Goal: Information Seeking & Learning: Check status

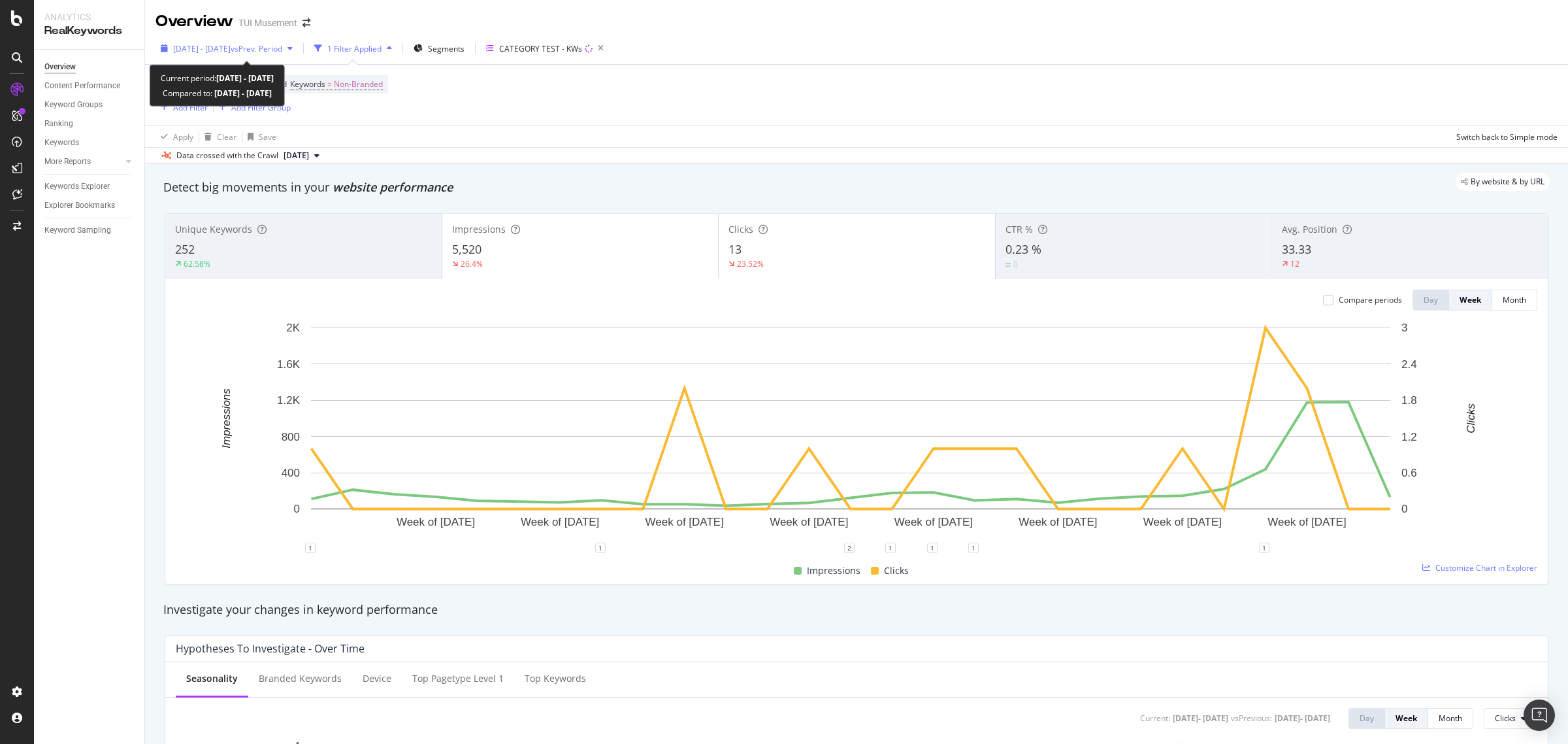
click at [282, 44] on span "vs Prev. Period" at bounding box center [256, 48] width 51 height 11
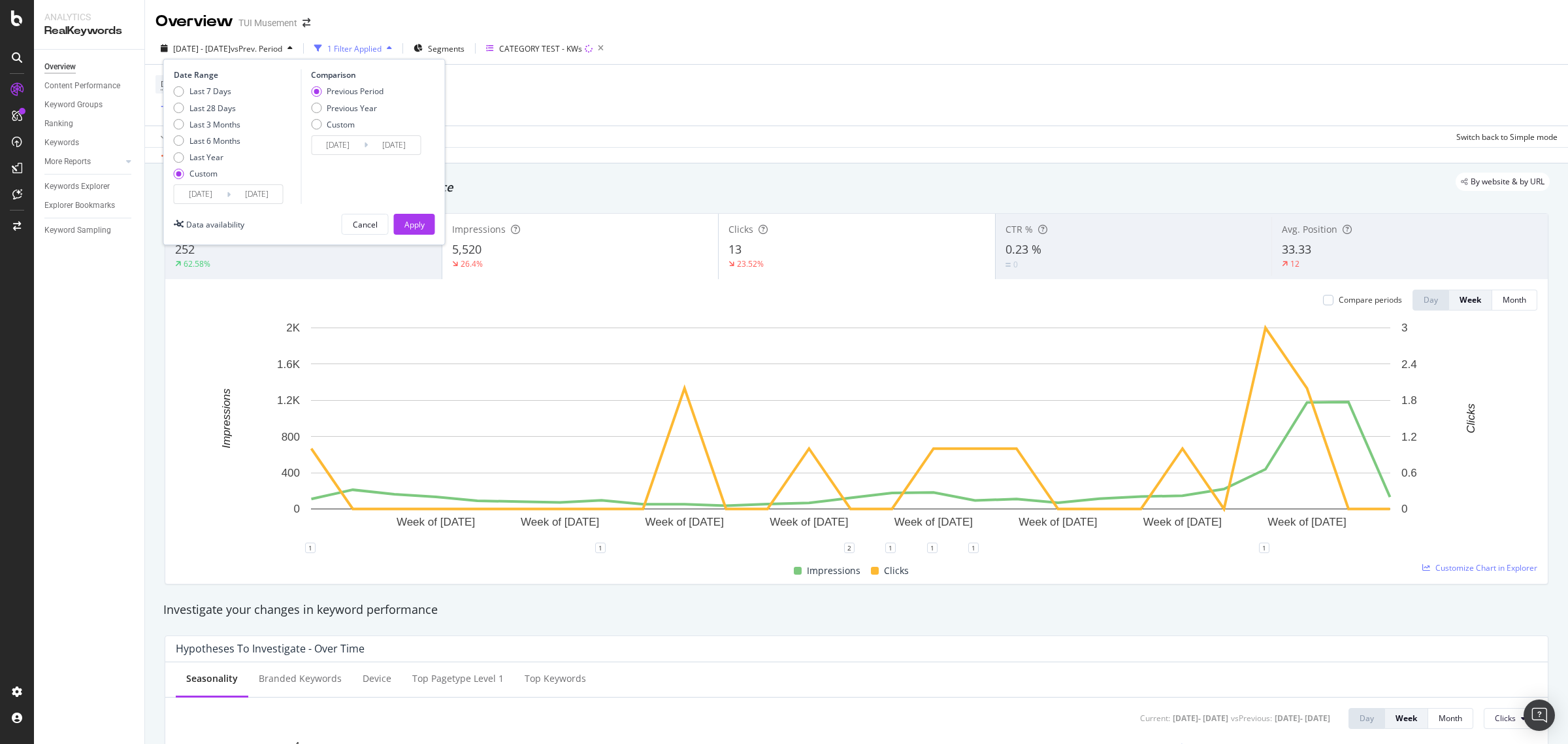
click at [255, 199] on input "2025/08/19" at bounding box center [256, 194] width 52 height 19
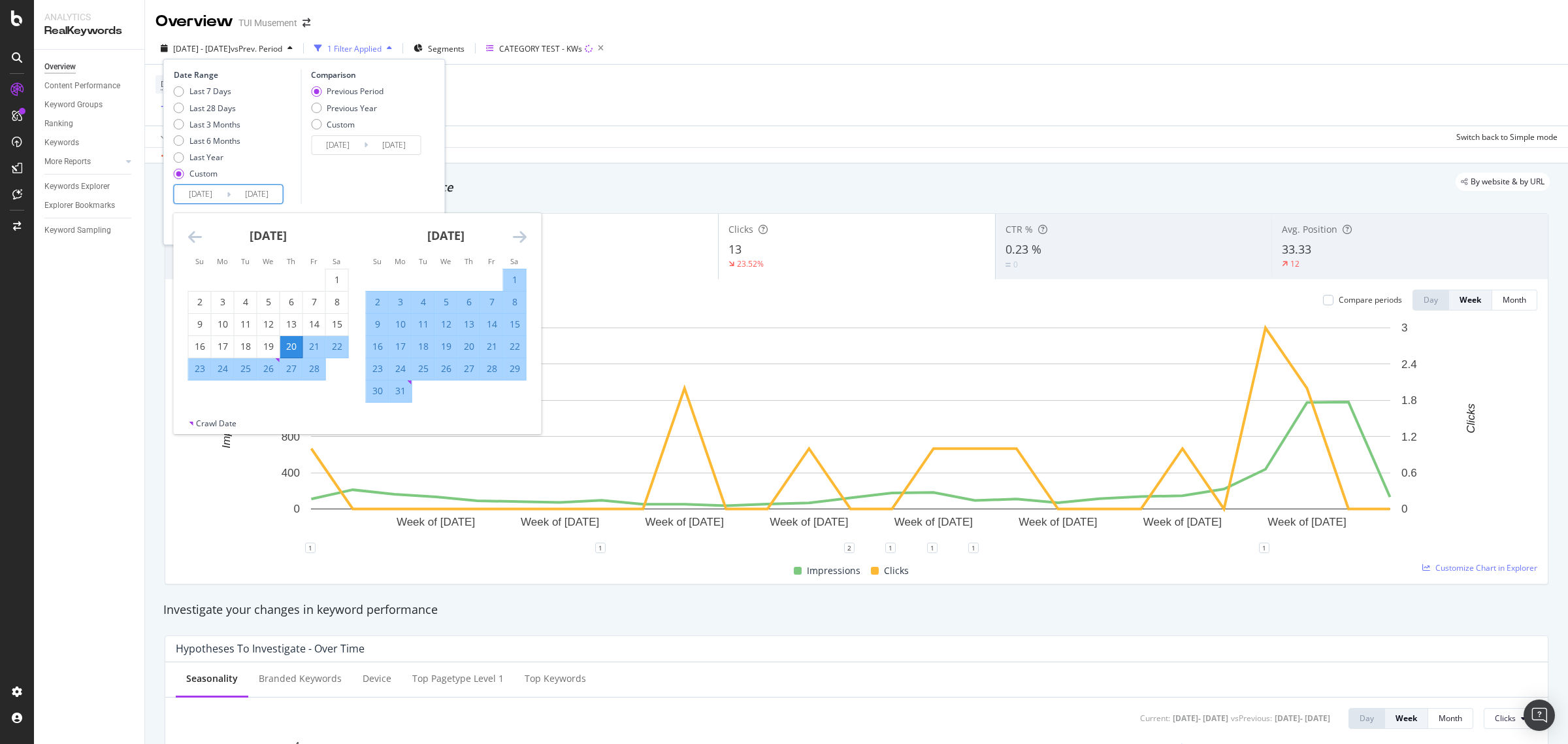
click at [514, 240] on icon "Move forward to switch to the next month." at bounding box center [520, 236] width 14 height 16
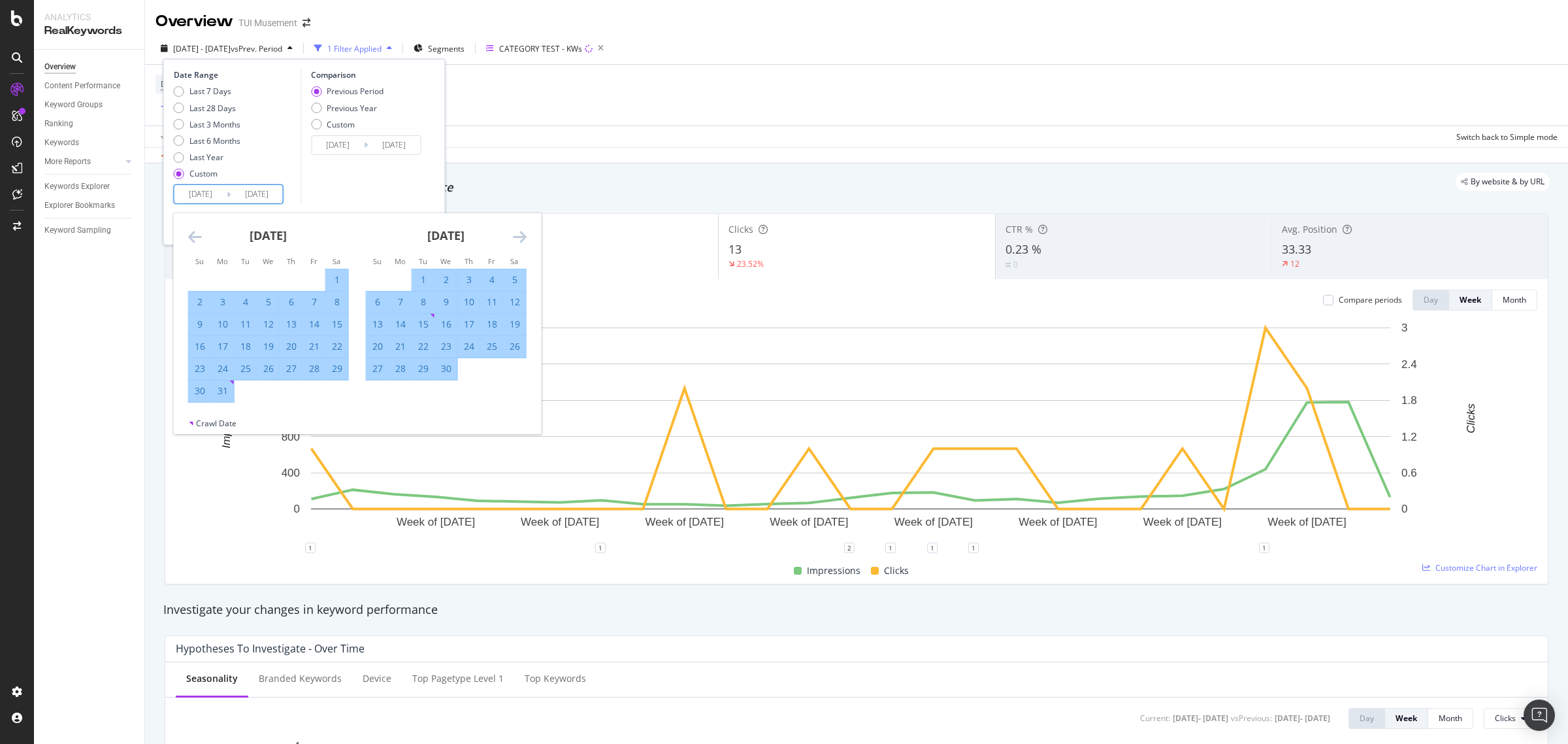
click at [516, 240] on icon "Move forward to switch to the next month." at bounding box center [520, 236] width 14 height 16
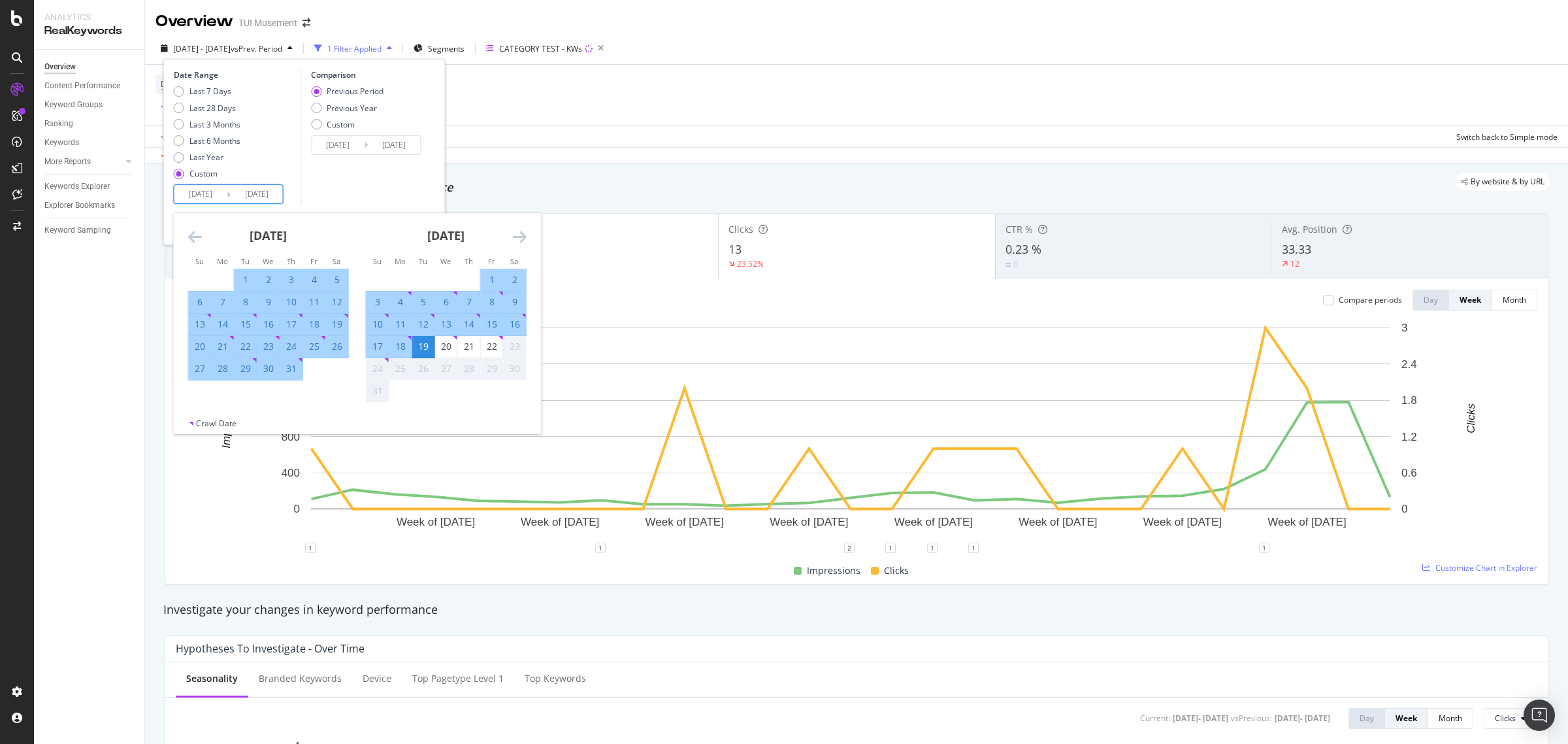
click at [516, 240] on icon "Move forward to switch to the next month." at bounding box center [520, 236] width 14 height 16
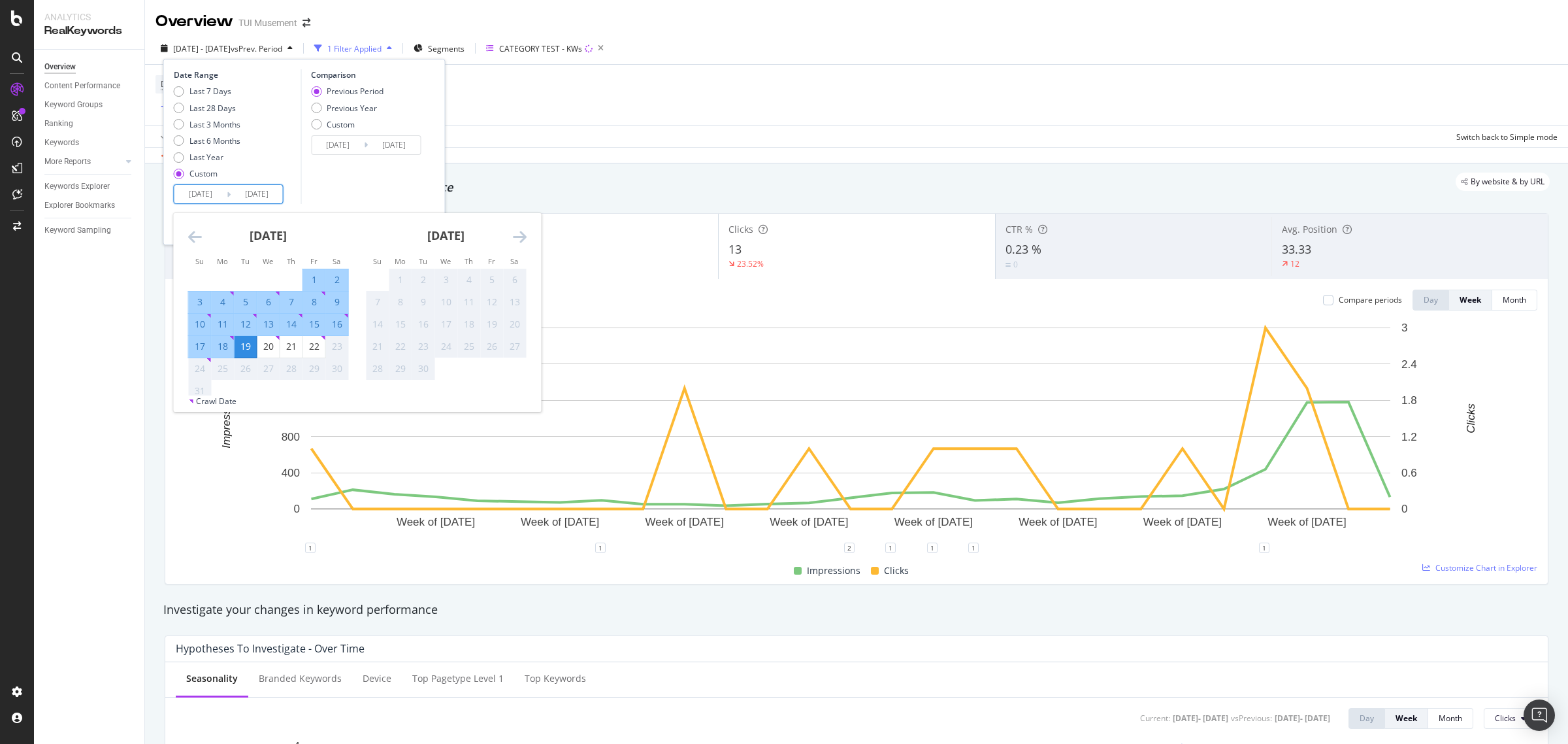
click at [691, 115] on div "Device = All and Country = All and Keywords = Non-Branded Add Filter Add Filter…" at bounding box center [856, 95] width 1402 height 61
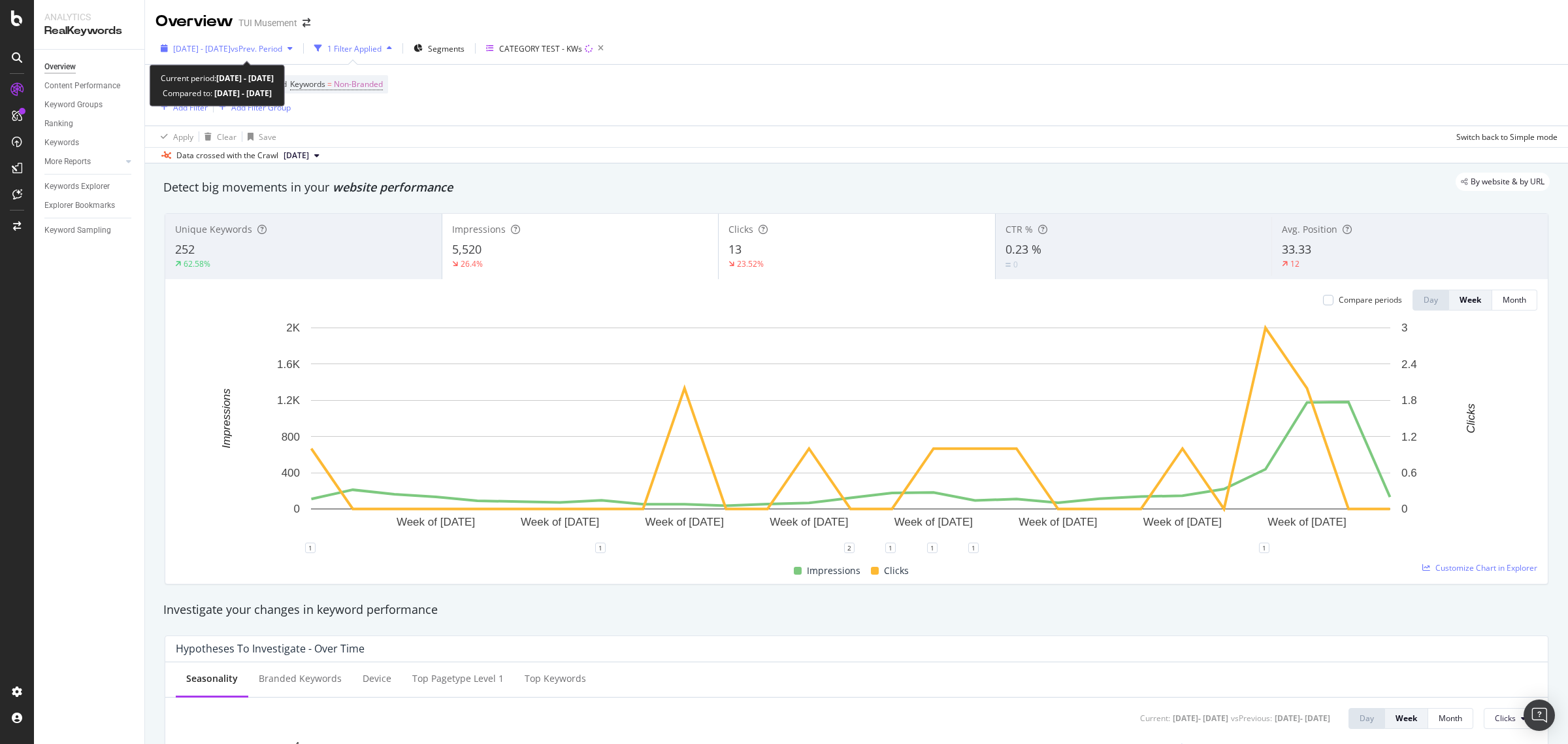
click at [282, 46] on span "vs Prev. Period" at bounding box center [256, 48] width 51 height 11
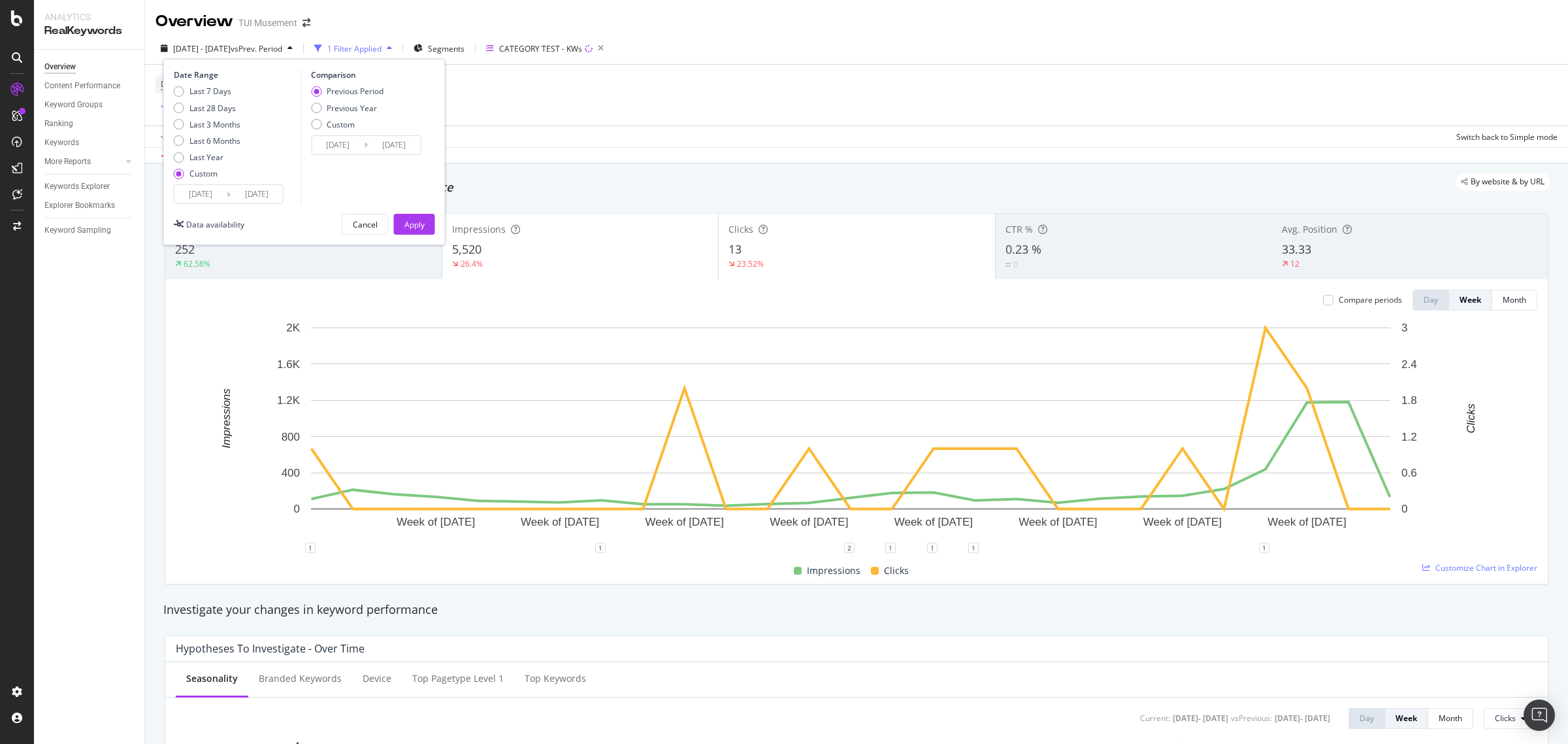
click at [255, 201] on input "2025/08/19" at bounding box center [256, 194] width 52 height 19
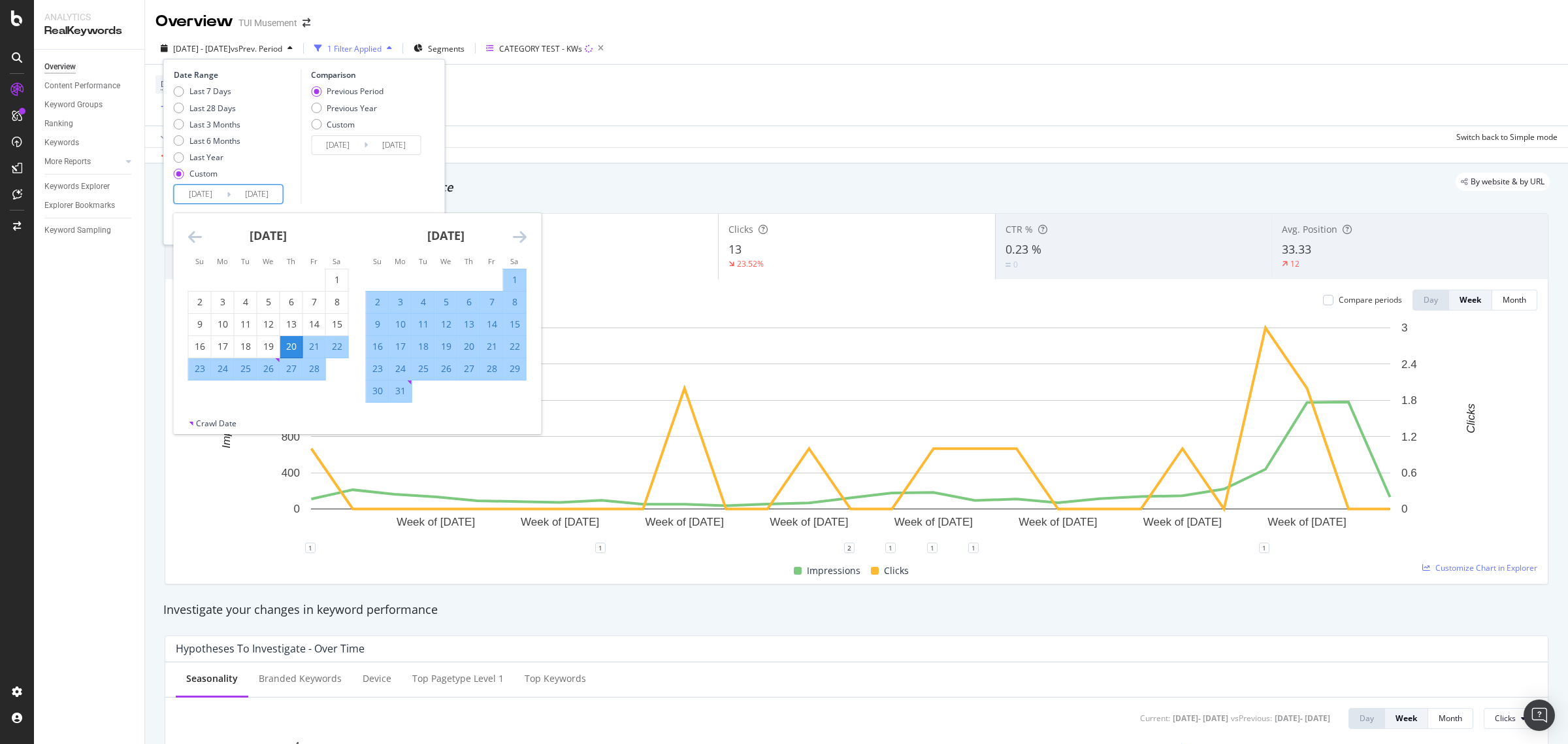
click at [517, 236] on icon "Move forward to switch to the next month." at bounding box center [520, 236] width 14 height 16
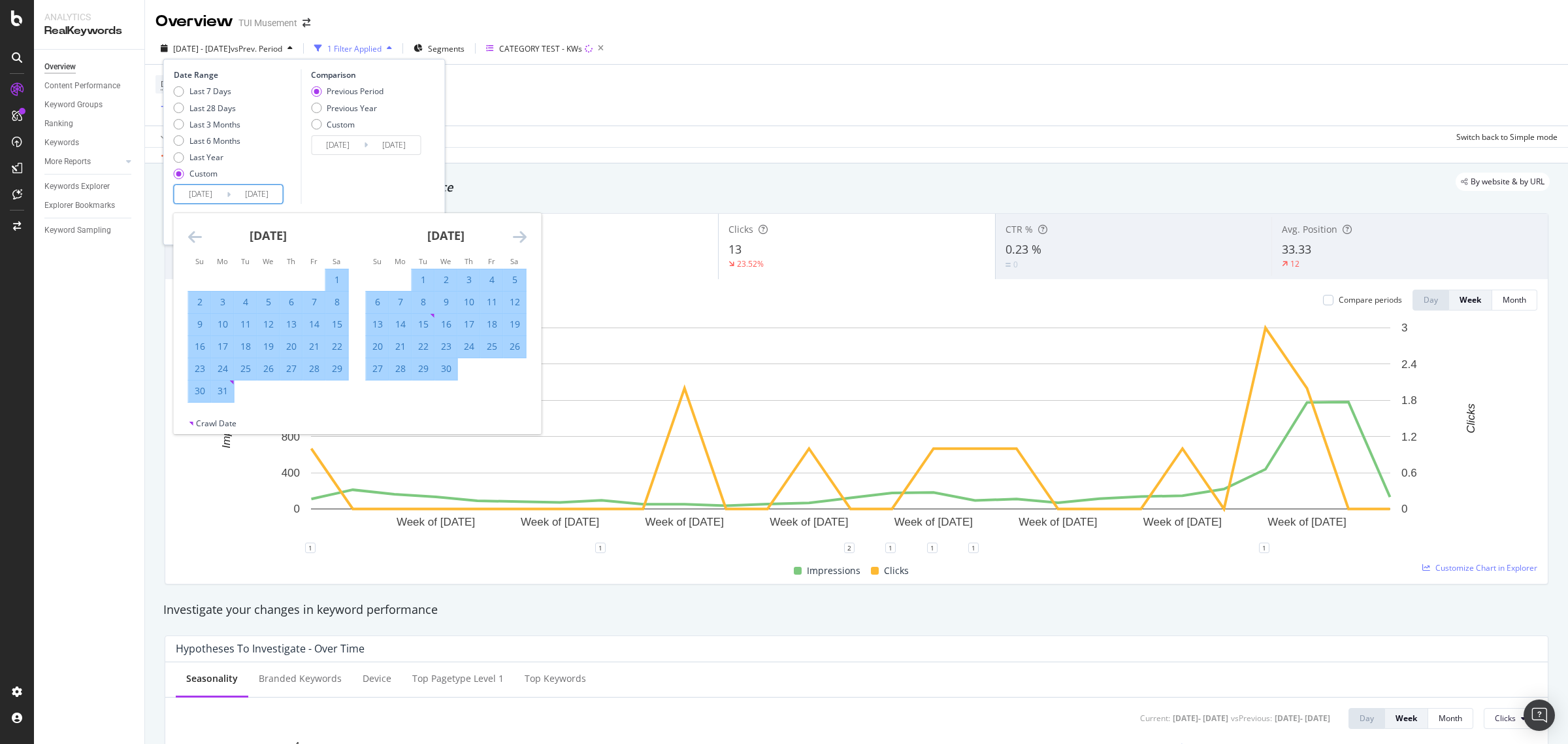
click at [517, 236] on icon "Move forward to switch to the next month." at bounding box center [520, 236] width 14 height 16
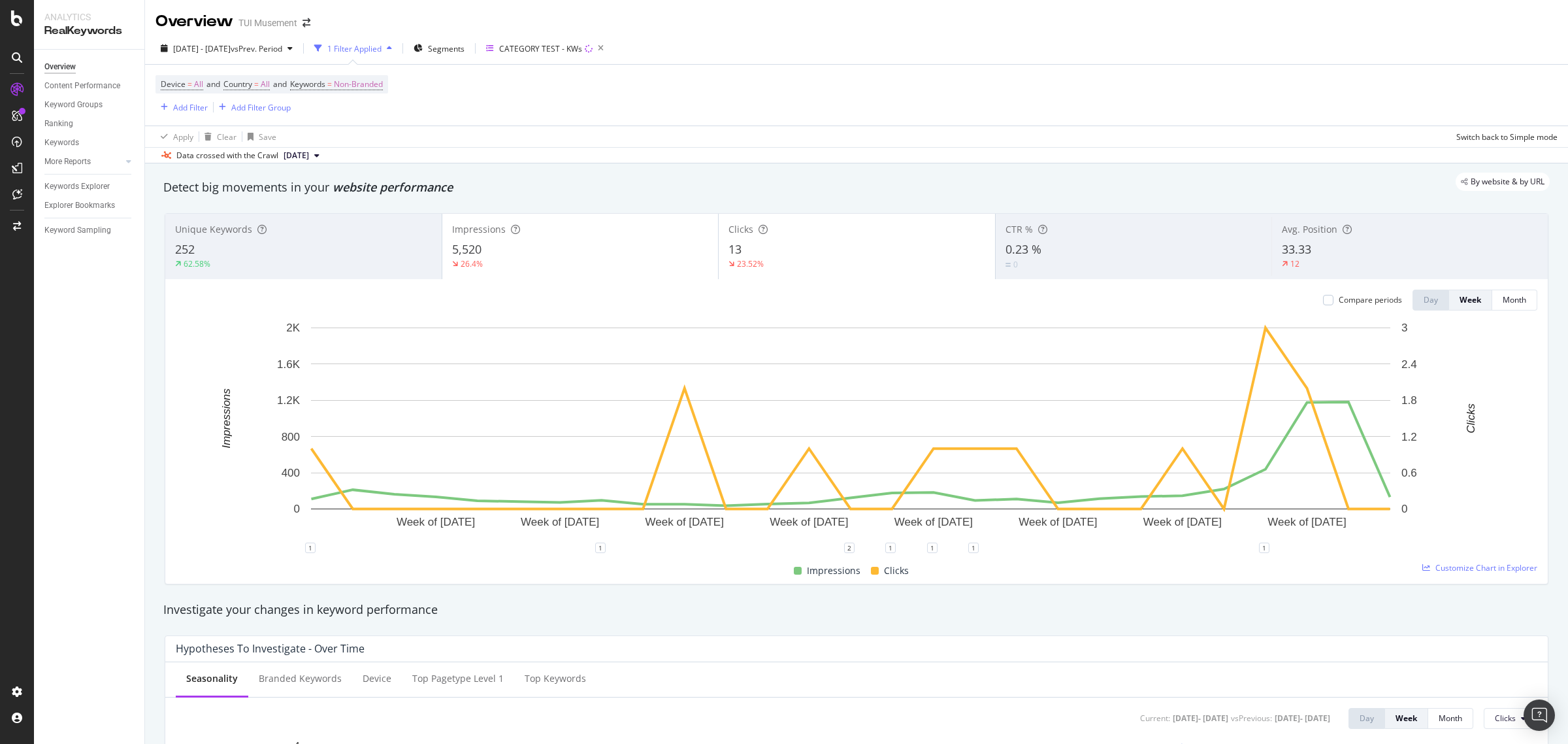
click at [584, 113] on div "Device = All and Country = All and Keywords = Non-Branded Add Filter Add Filter…" at bounding box center [856, 95] width 1402 height 61
